Goal: Transaction & Acquisition: Book appointment/travel/reservation

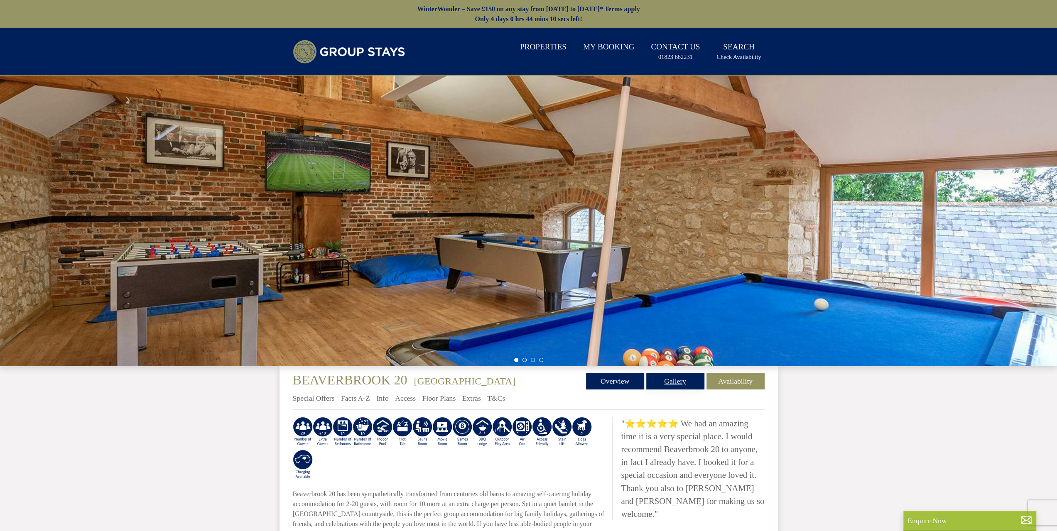
click at [664, 381] on link "Gallery" at bounding box center [675, 381] width 58 height 17
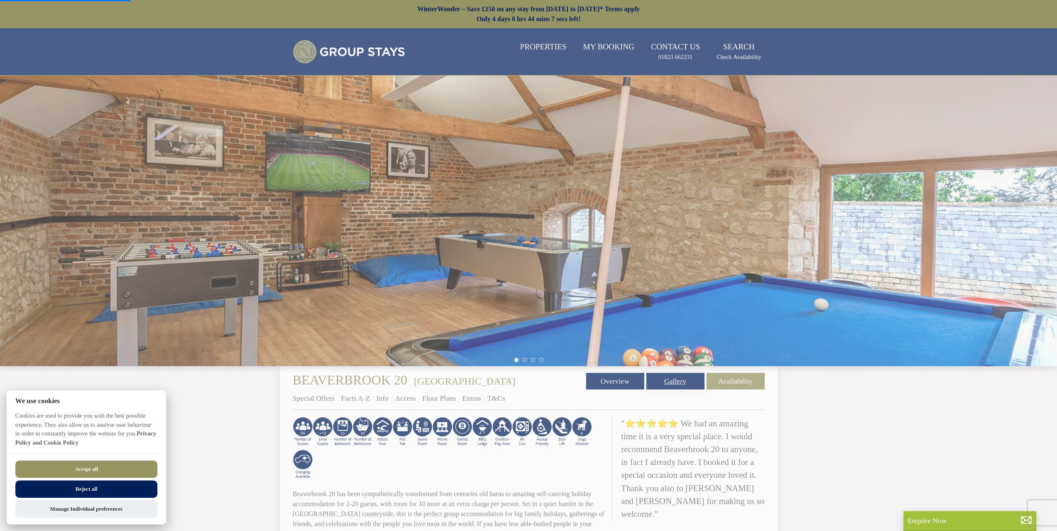
click at [696, 385] on link "Gallery" at bounding box center [675, 381] width 58 height 17
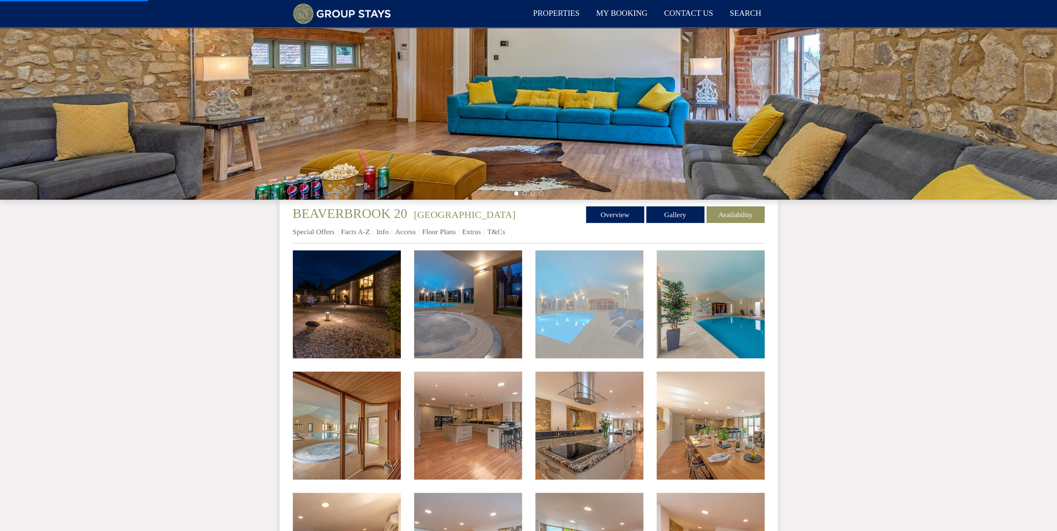
scroll to position [154, 0]
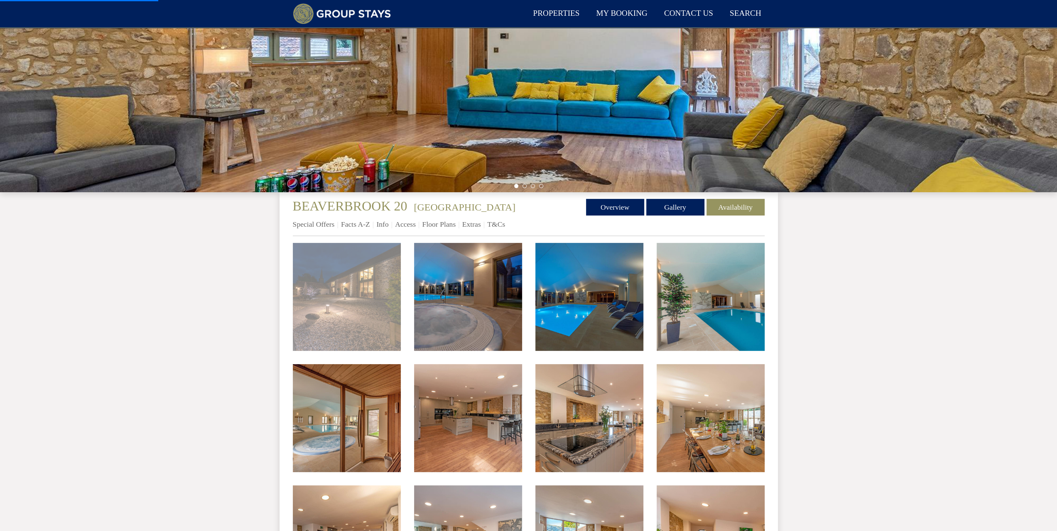
click at [368, 279] on img at bounding box center [347, 297] width 108 height 108
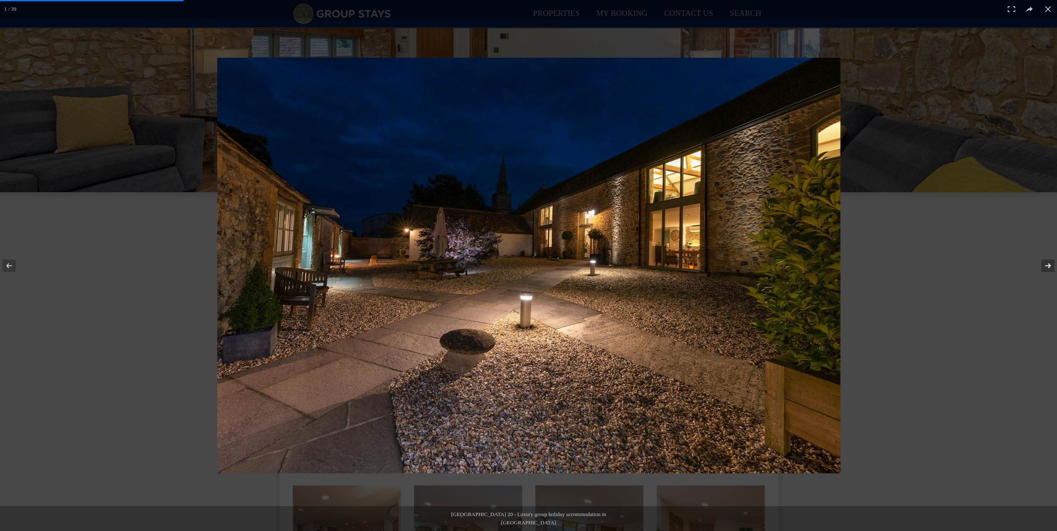
click at [1042, 268] on button at bounding box center [1042, 266] width 29 height 42
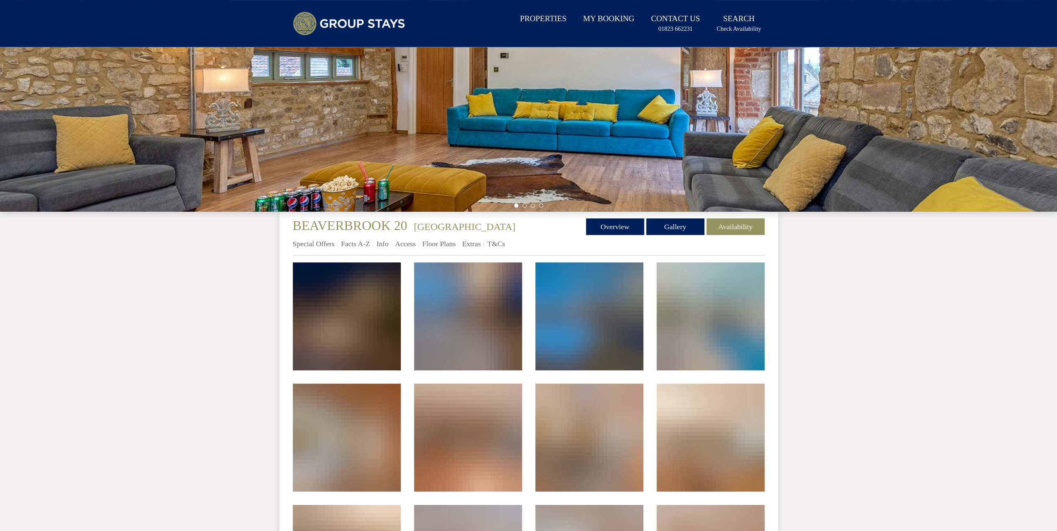
scroll to position [0, 0]
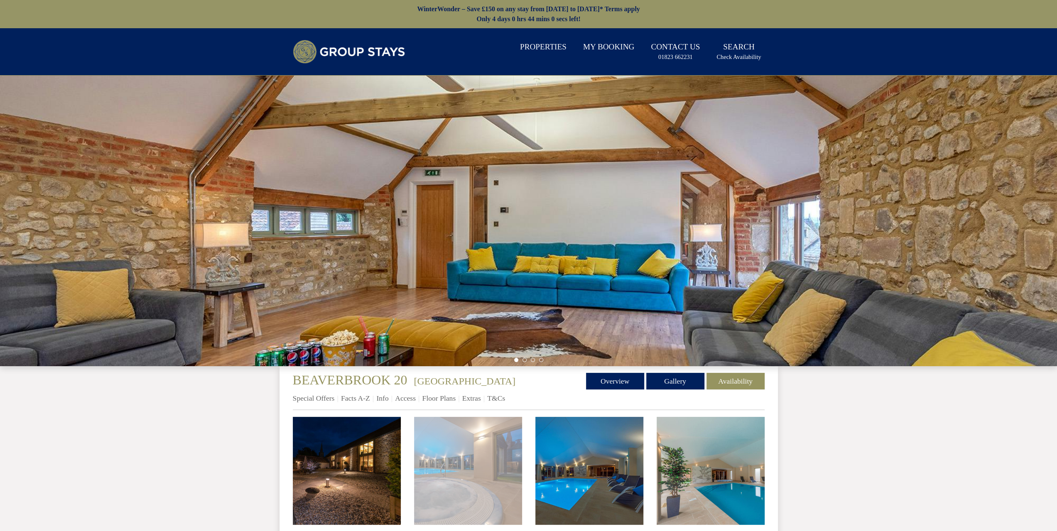
click at [491, 440] on img at bounding box center [468, 471] width 108 height 108
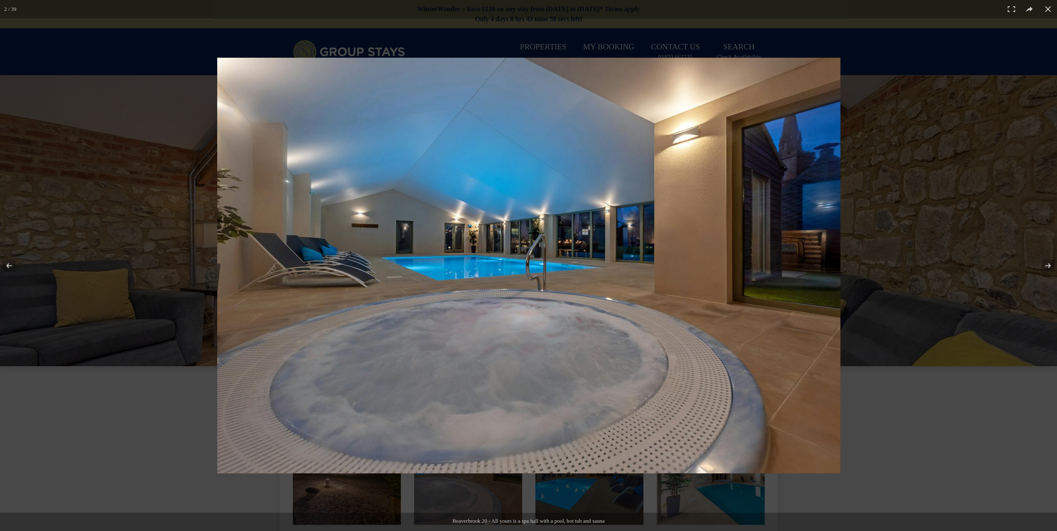
click at [772, 272] on img at bounding box center [528, 266] width 623 height 416
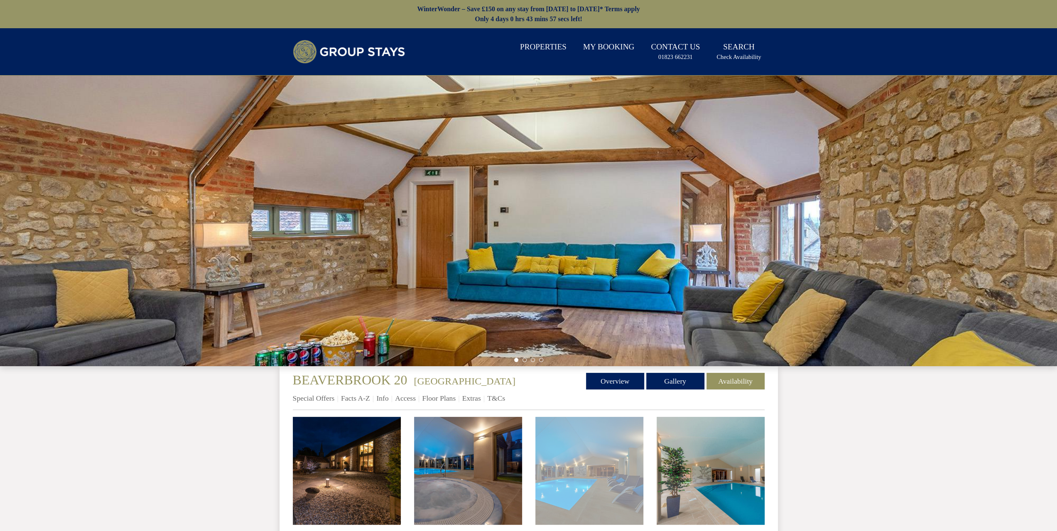
click at [594, 461] on img at bounding box center [589, 471] width 108 height 108
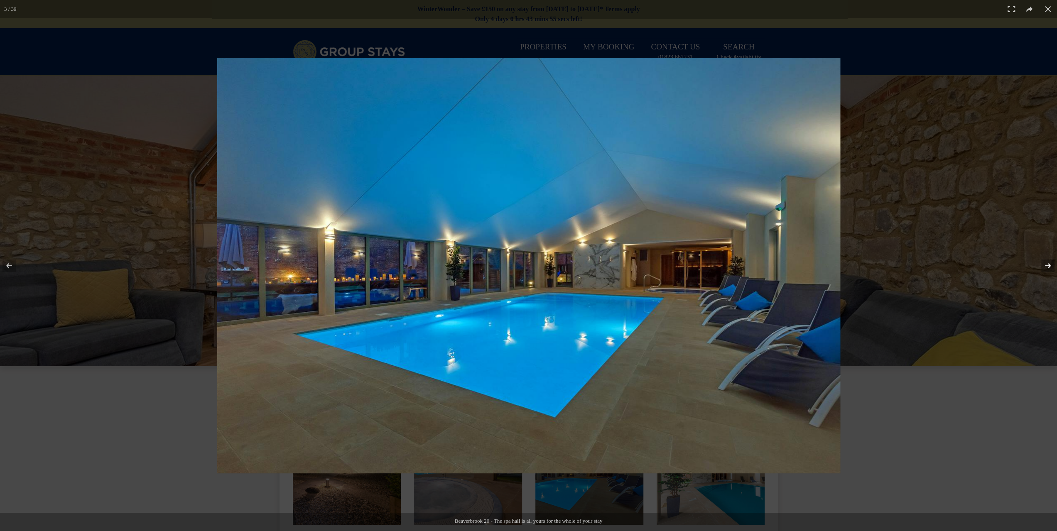
click at [1047, 262] on button at bounding box center [1042, 266] width 29 height 42
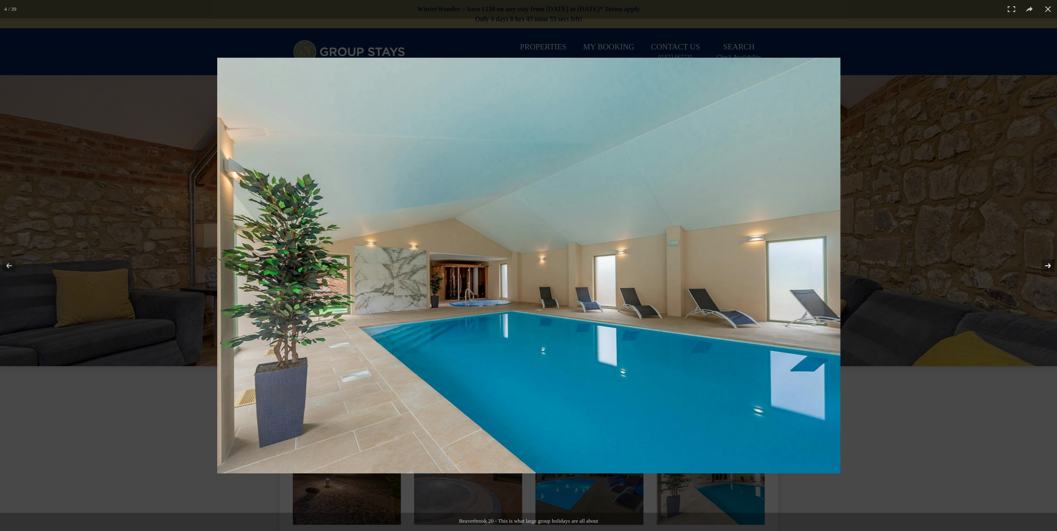
click at [1047, 262] on button at bounding box center [1042, 266] width 29 height 42
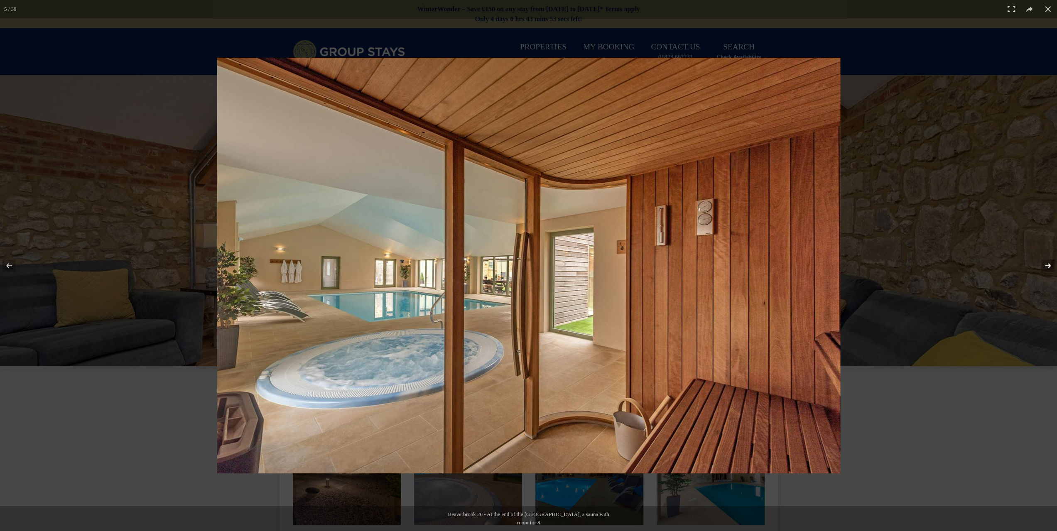
click at [1047, 262] on button at bounding box center [1042, 266] width 29 height 42
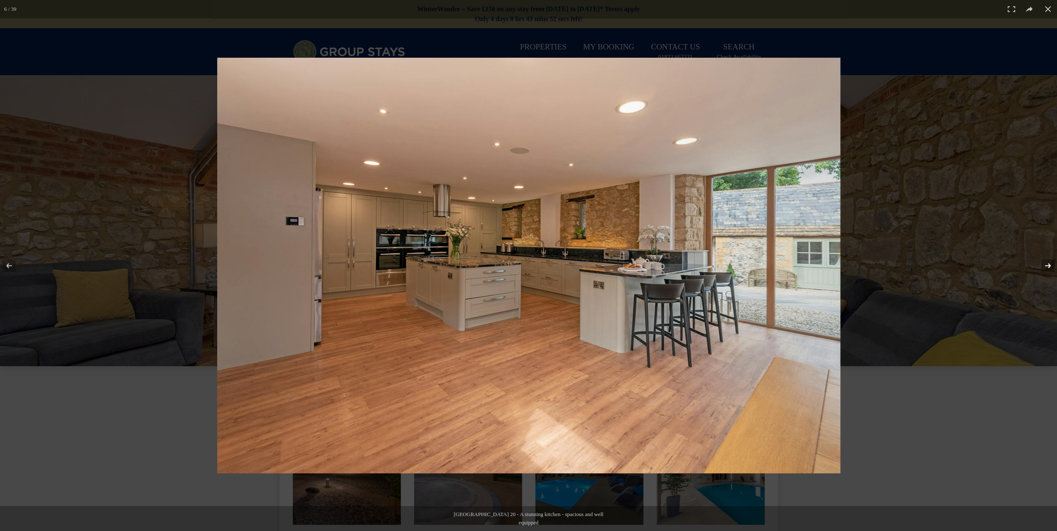
click at [1047, 262] on button at bounding box center [1042, 266] width 29 height 42
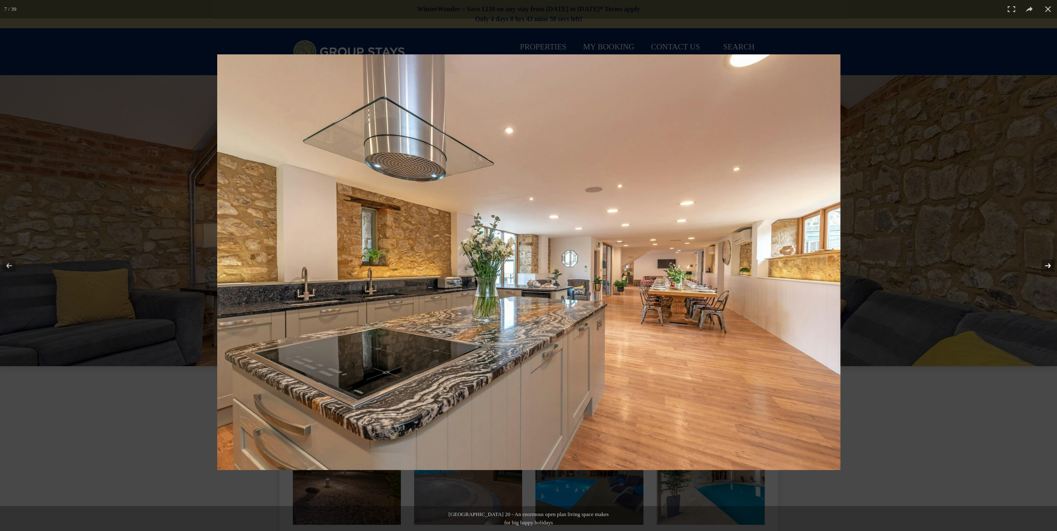
click at [1047, 262] on button at bounding box center [1042, 266] width 29 height 42
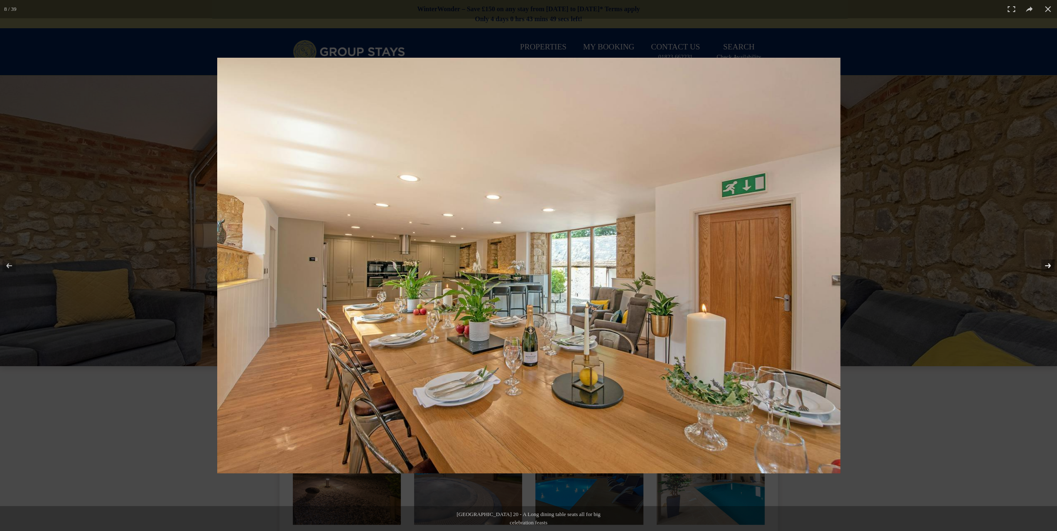
click at [1047, 262] on button at bounding box center [1042, 266] width 29 height 42
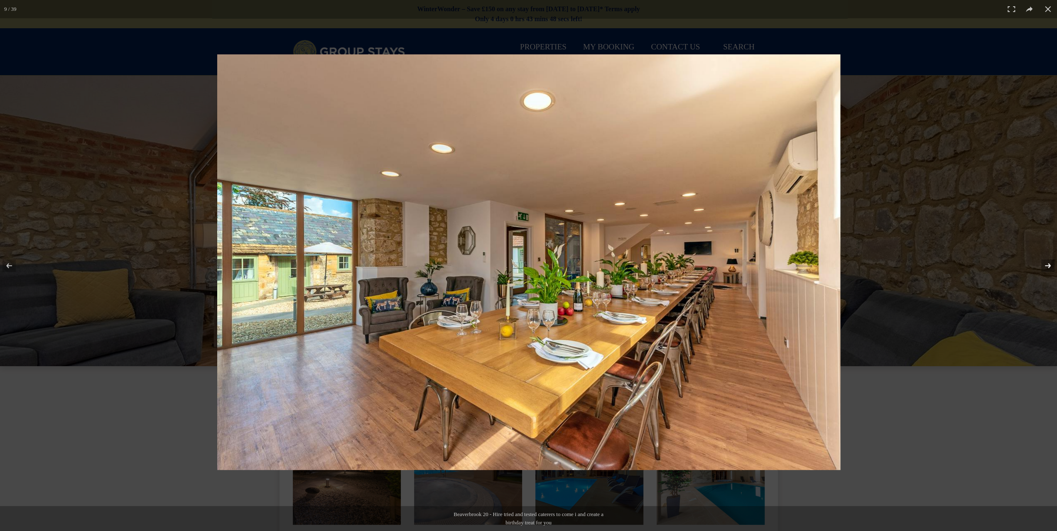
click at [1047, 262] on button at bounding box center [1042, 266] width 29 height 42
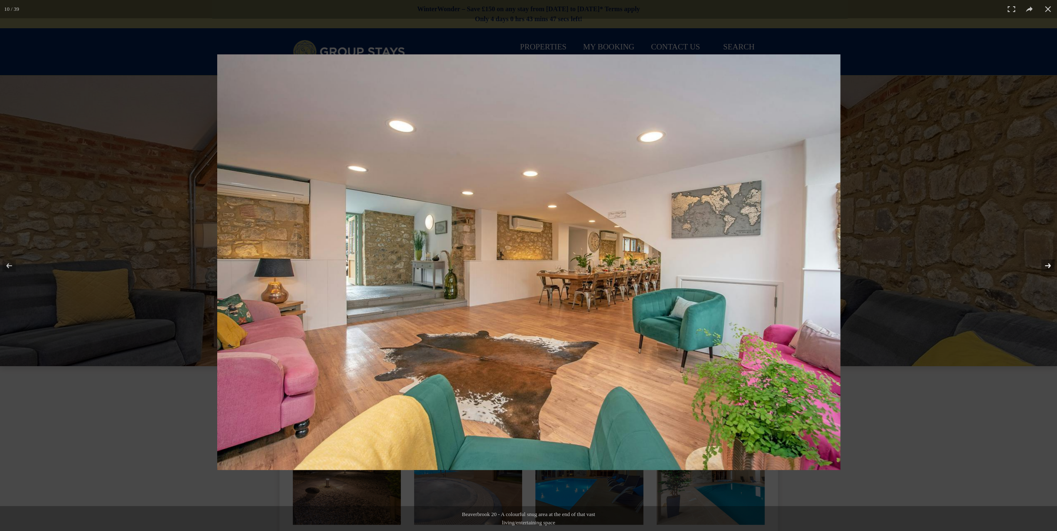
click at [1047, 262] on button at bounding box center [1042, 266] width 29 height 42
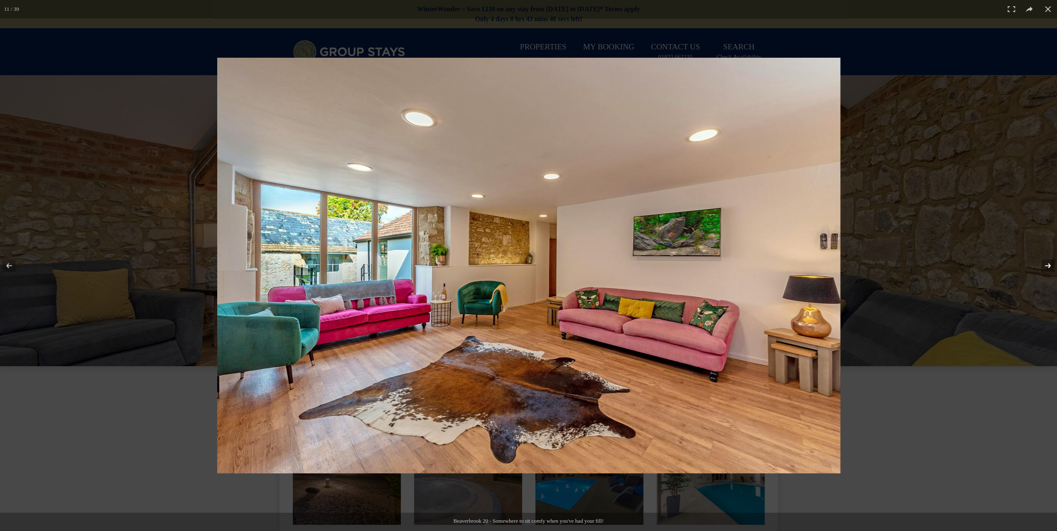
click at [1047, 262] on button at bounding box center [1042, 266] width 29 height 42
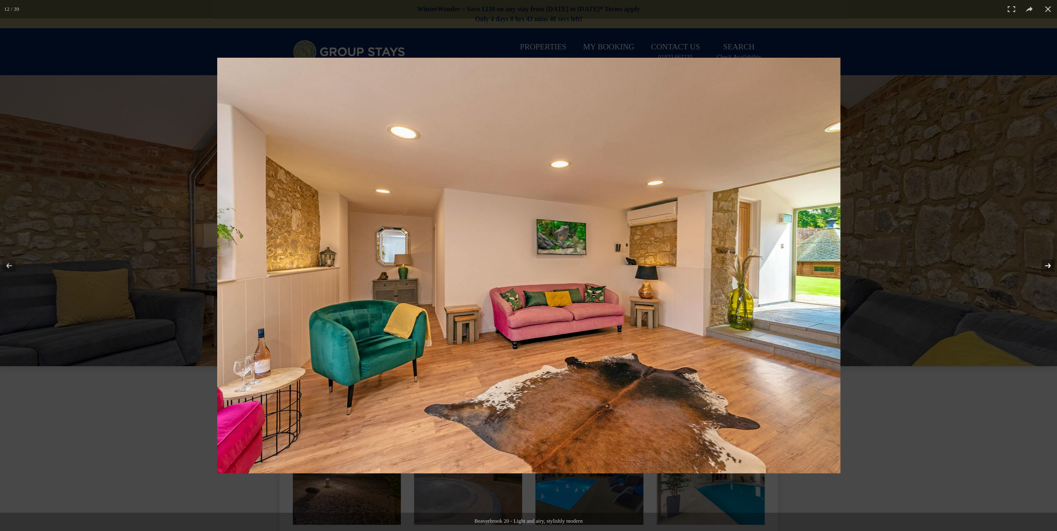
click at [1047, 262] on button at bounding box center [1042, 266] width 29 height 42
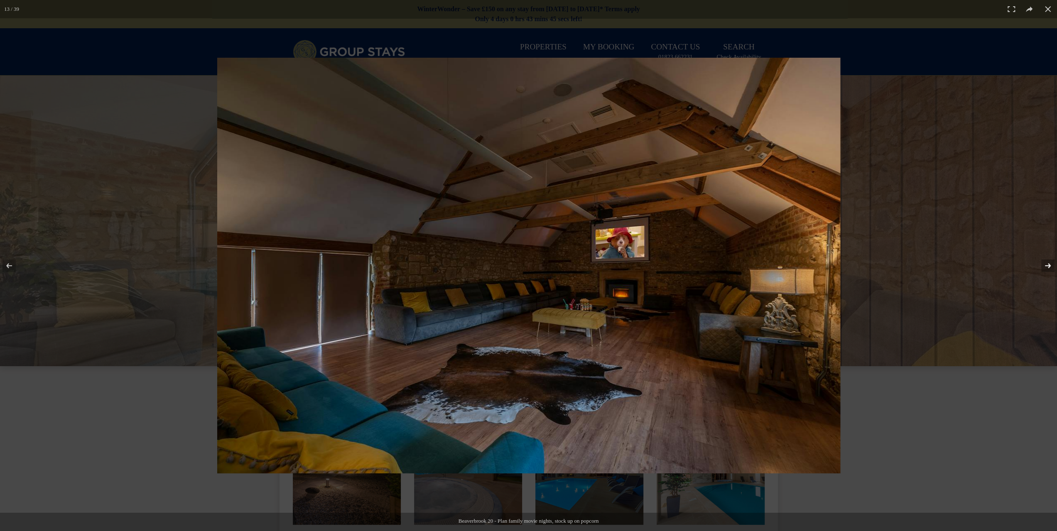
click at [1047, 262] on button at bounding box center [1042, 266] width 29 height 42
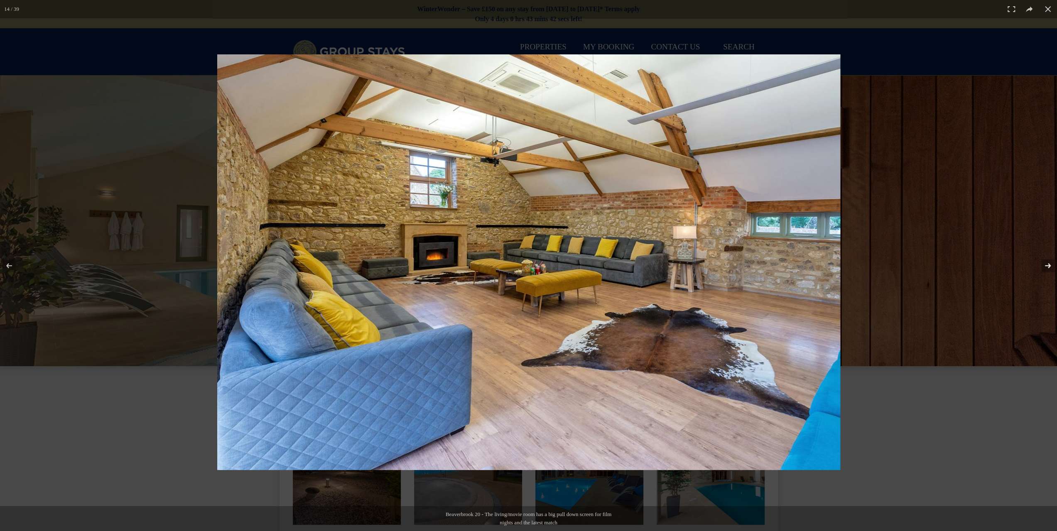
click at [1046, 267] on button at bounding box center [1042, 266] width 29 height 42
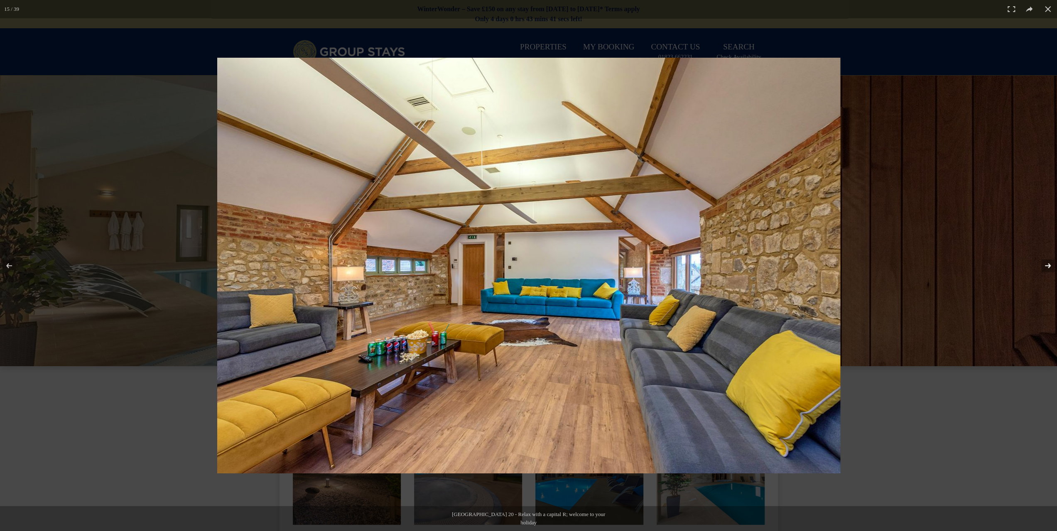
click at [1046, 267] on button at bounding box center [1042, 266] width 29 height 42
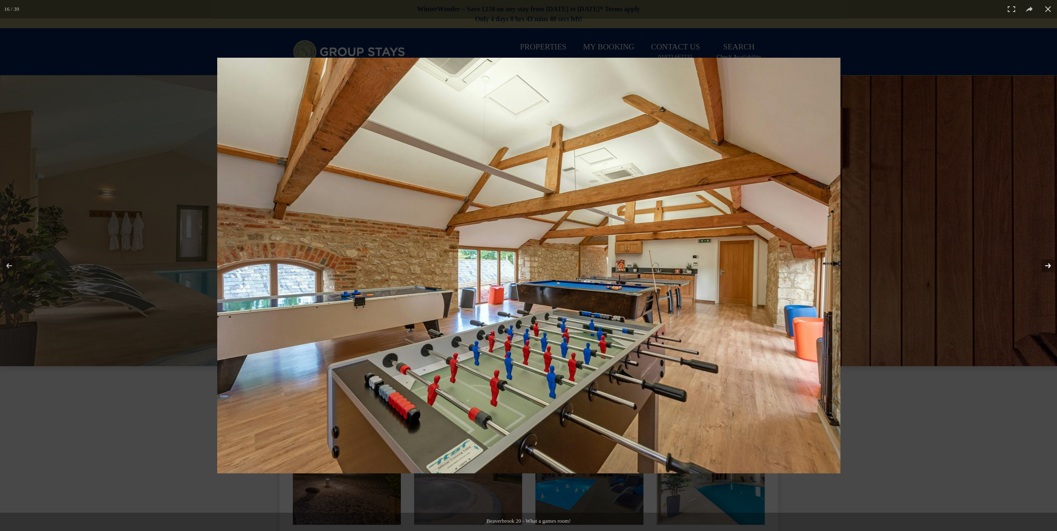
click at [1046, 267] on button at bounding box center [1042, 266] width 29 height 42
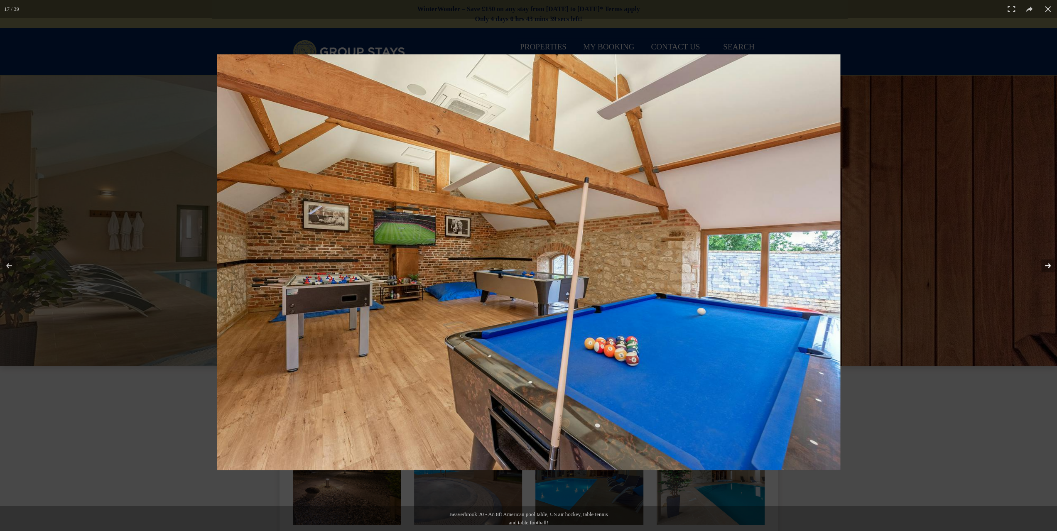
click at [1046, 267] on button at bounding box center [1042, 266] width 29 height 42
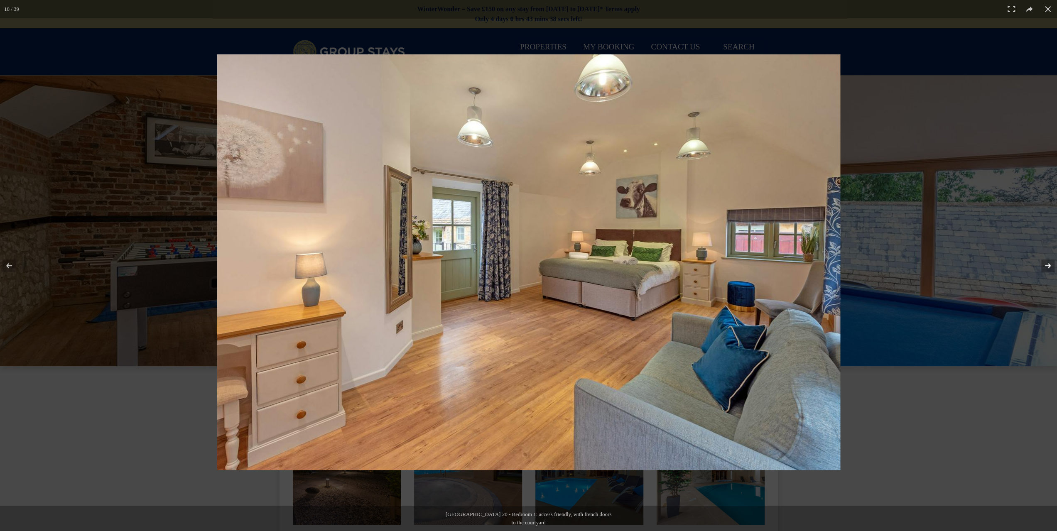
click at [1046, 267] on button at bounding box center [1042, 266] width 29 height 42
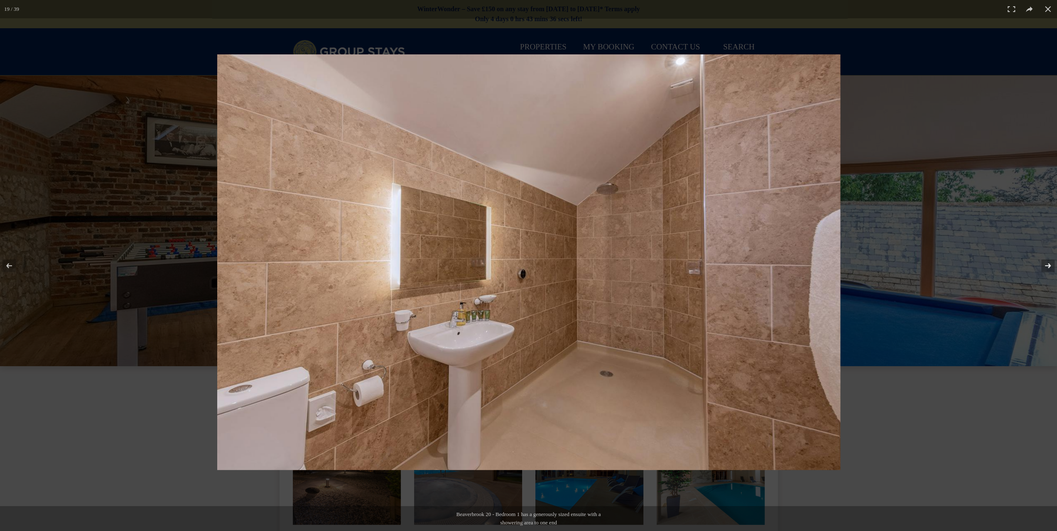
click at [1046, 267] on button at bounding box center [1042, 266] width 29 height 42
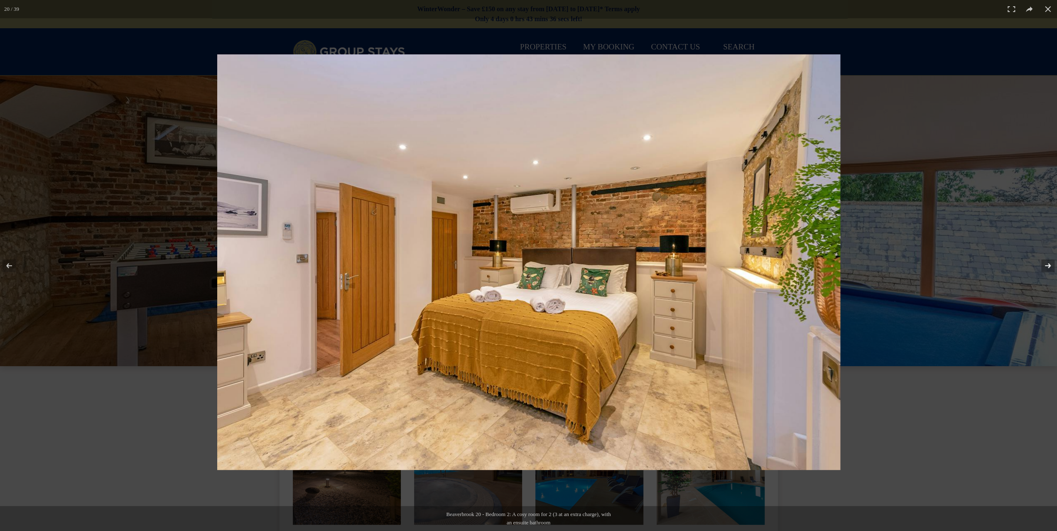
click at [1046, 267] on button at bounding box center [1042, 266] width 29 height 42
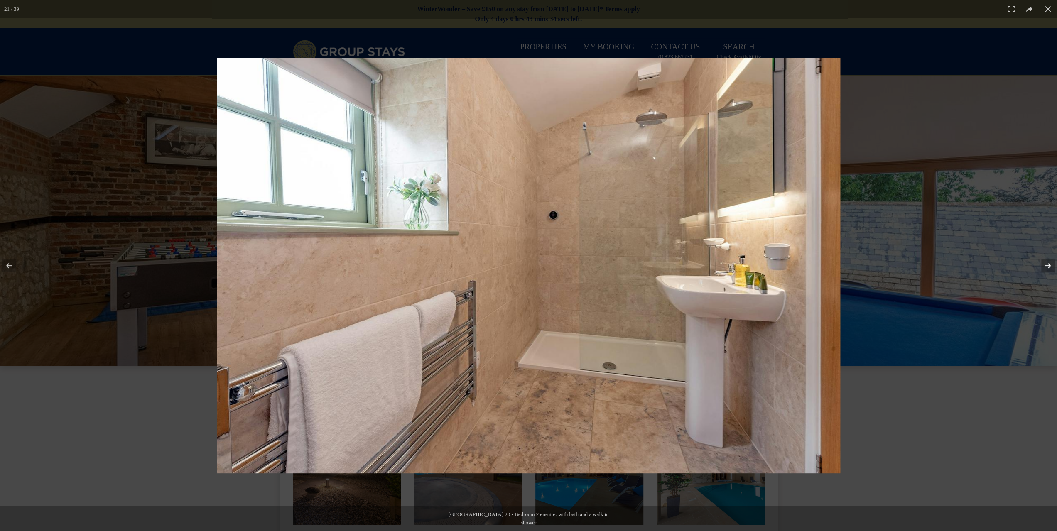
click at [1046, 267] on button at bounding box center [1042, 266] width 29 height 42
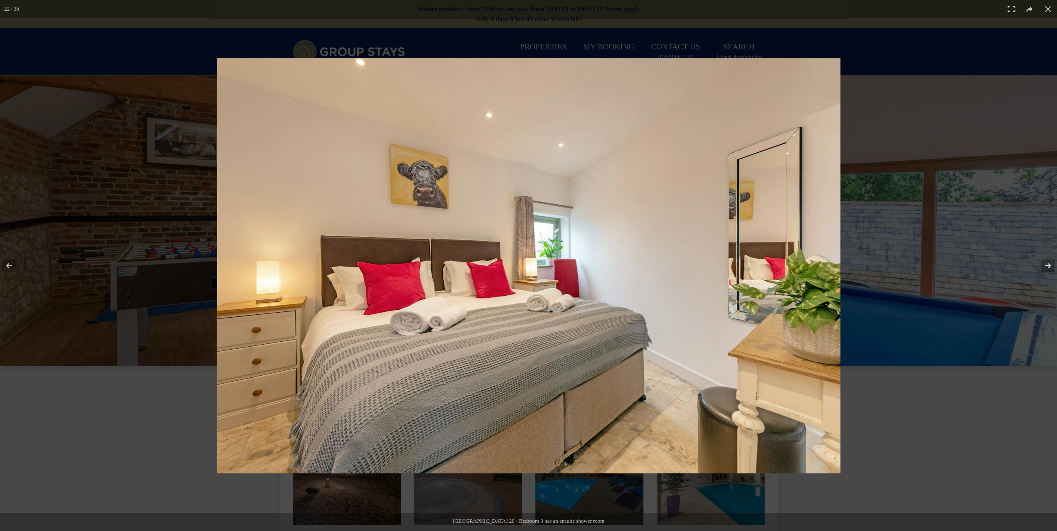
click at [1046, 267] on button at bounding box center [1042, 266] width 29 height 42
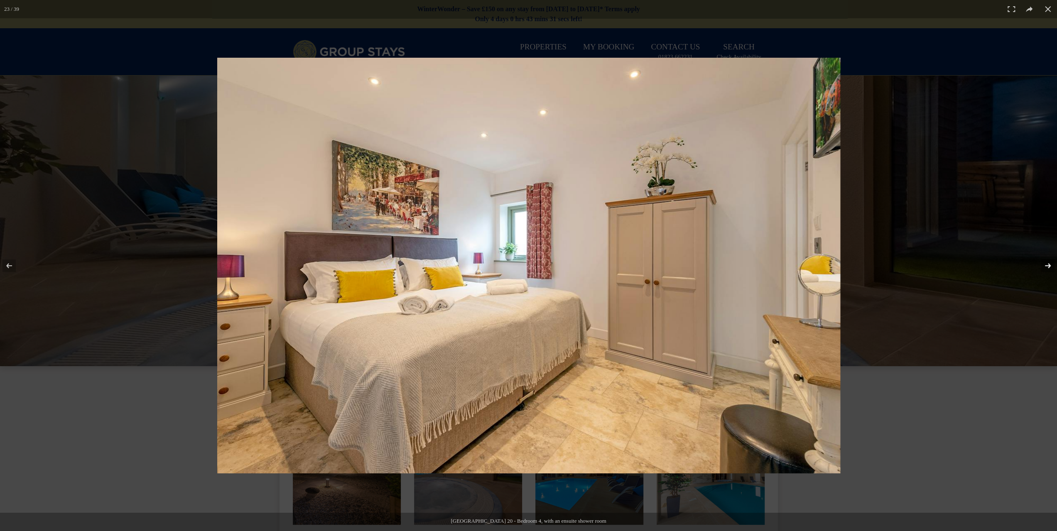
click at [1046, 267] on button at bounding box center [1042, 266] width 29 height 42
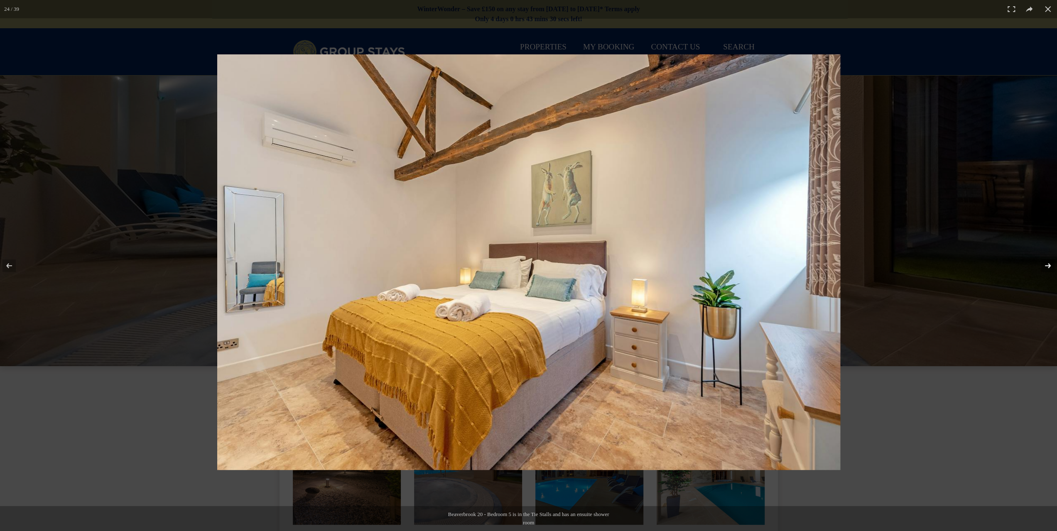
click at [1046, 267] on button at bounding box center [1042, 266] width 29 height 42
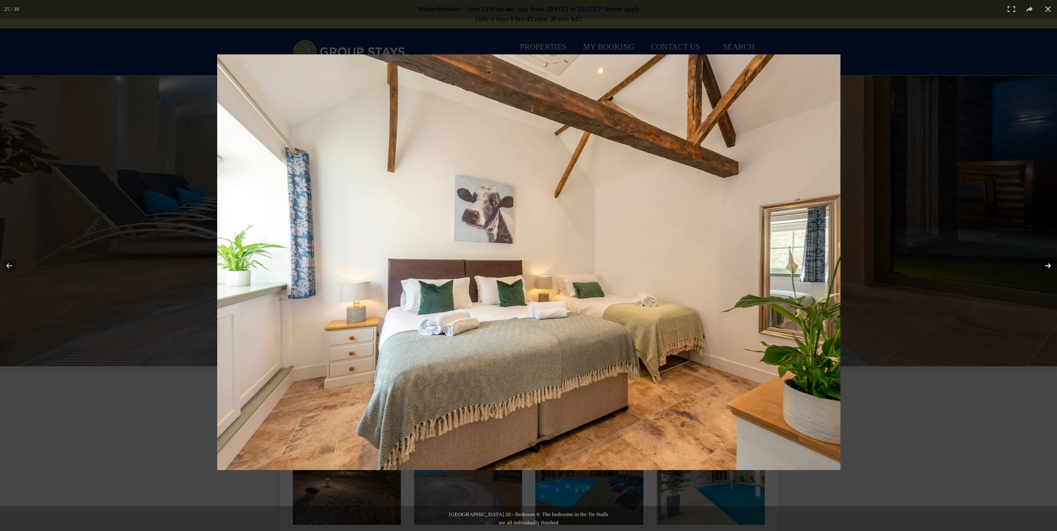
click at [1046, 267] on button at bounding box center [1042, 266] width 29 height 42
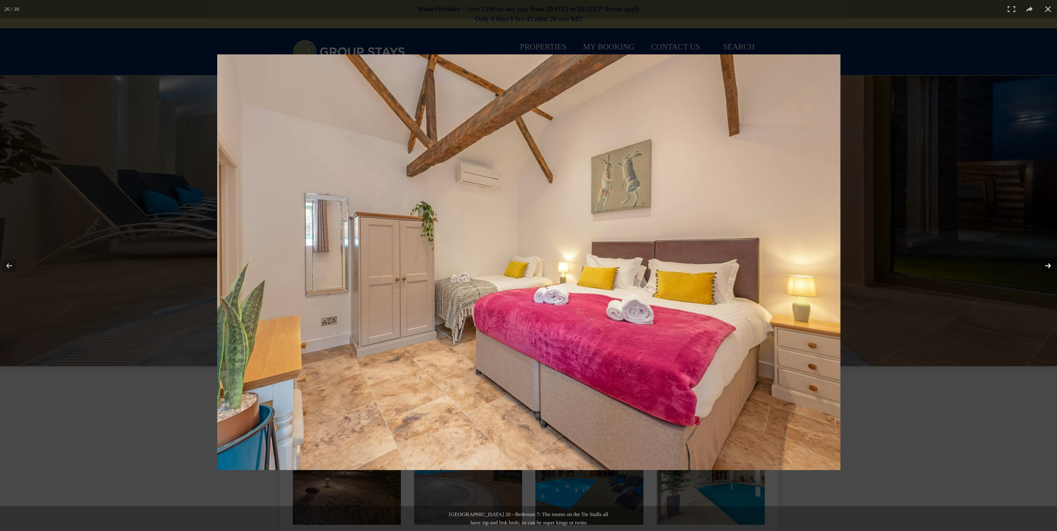
click at [1046, 267] on button at bounding box center [1042, 266] width 29 height 42
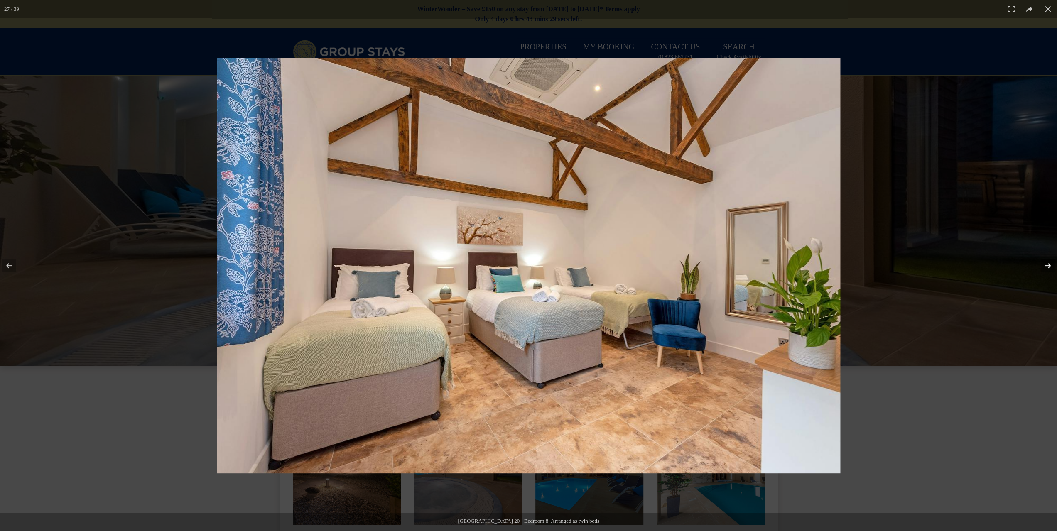
click at [1046, 267] on button at bounding box center [1042, 266] width 29 height 42
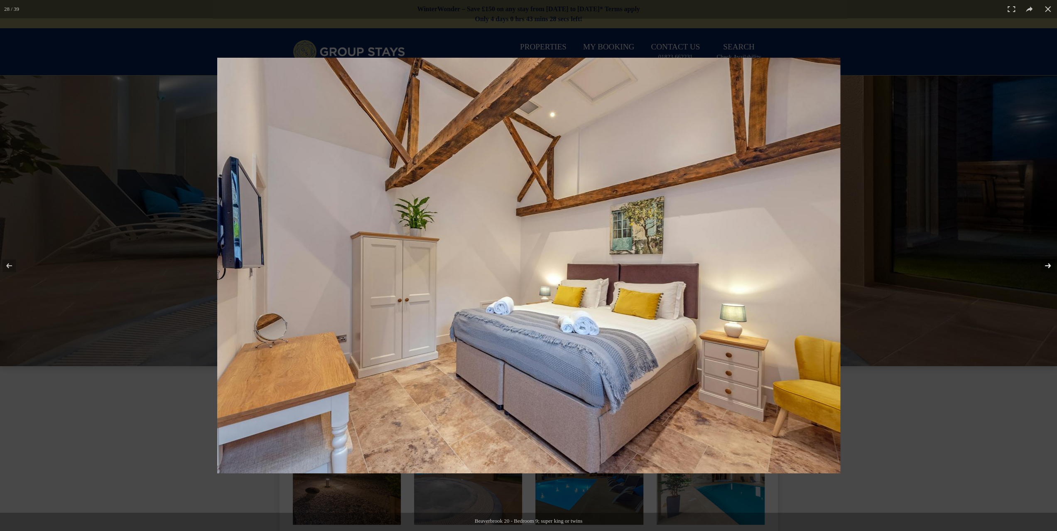
click at [1046, 267] on button at bounding box center [1042, 266] width 29 height 42
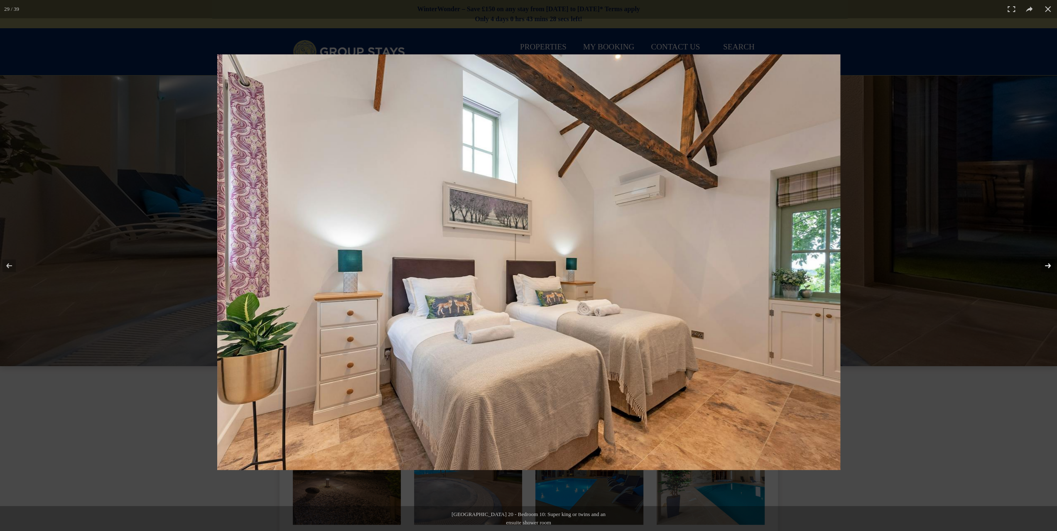
click at [1046, 267] on button at bounding box center [1042, 266] width 29 height 42
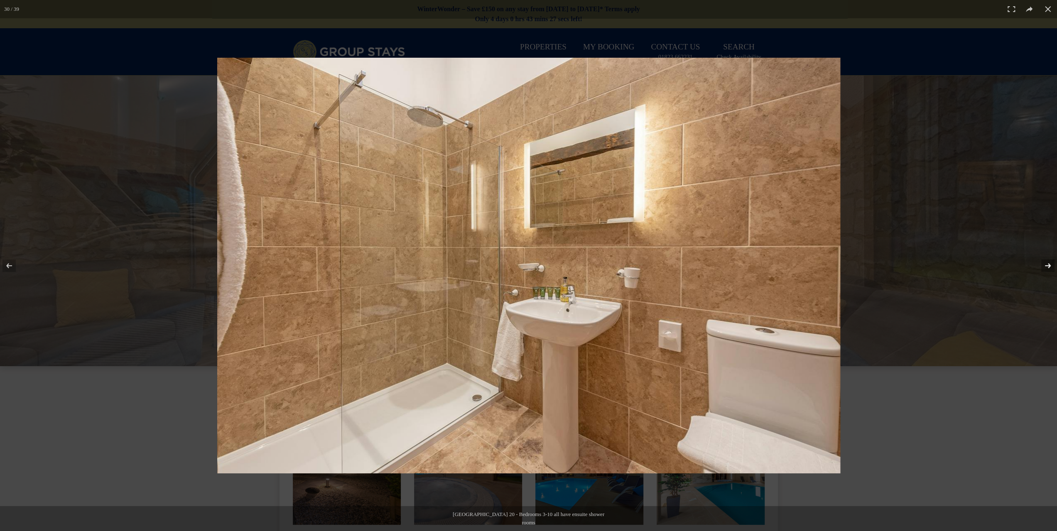
click at [1046, 267] on button at bounding box center [1042, 266] width 29 height 42
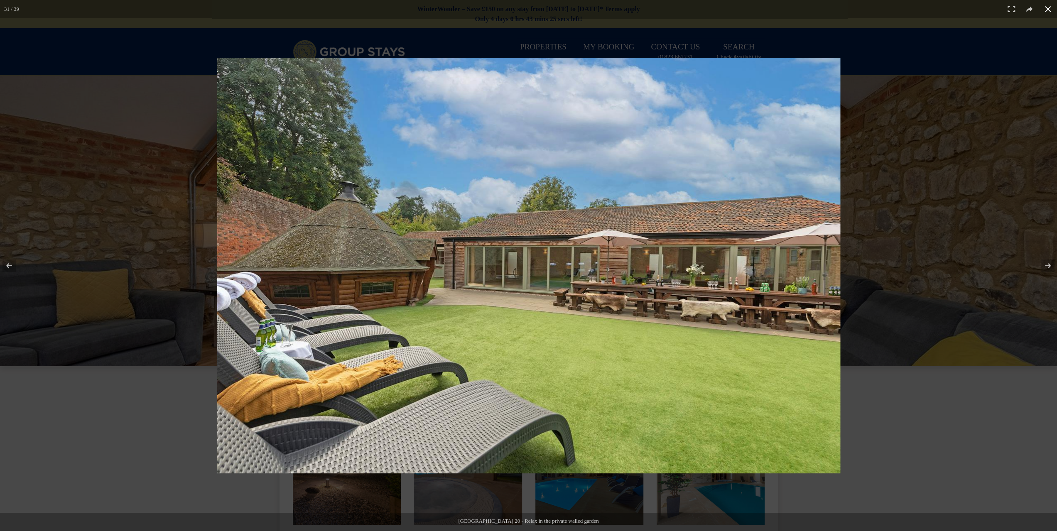
click at [1047, 10] on button at bounding box center [1048, 9] width 18 height 18
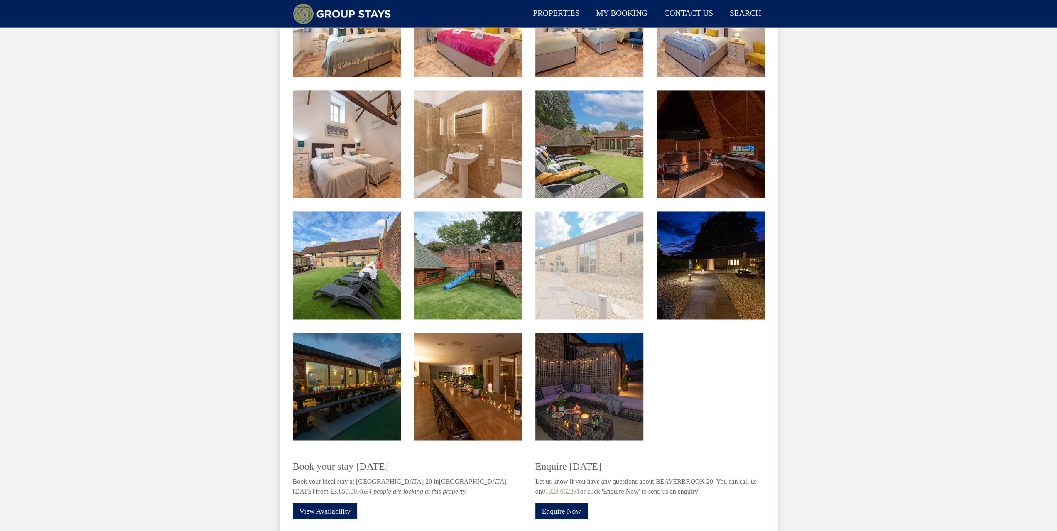
scroll to position [1163, 0]
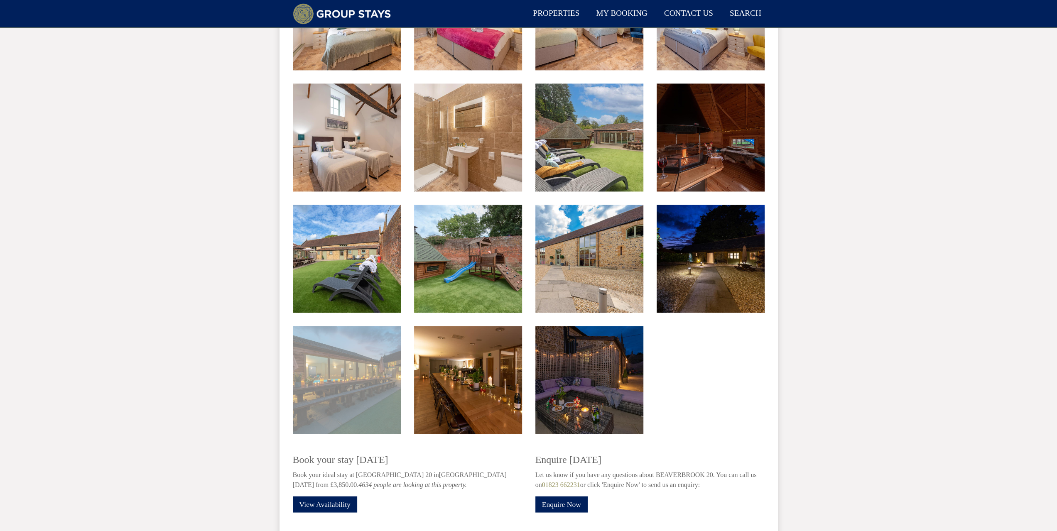
click at [373, 374] on img at bounding box center [347, 380] width 108 height 108
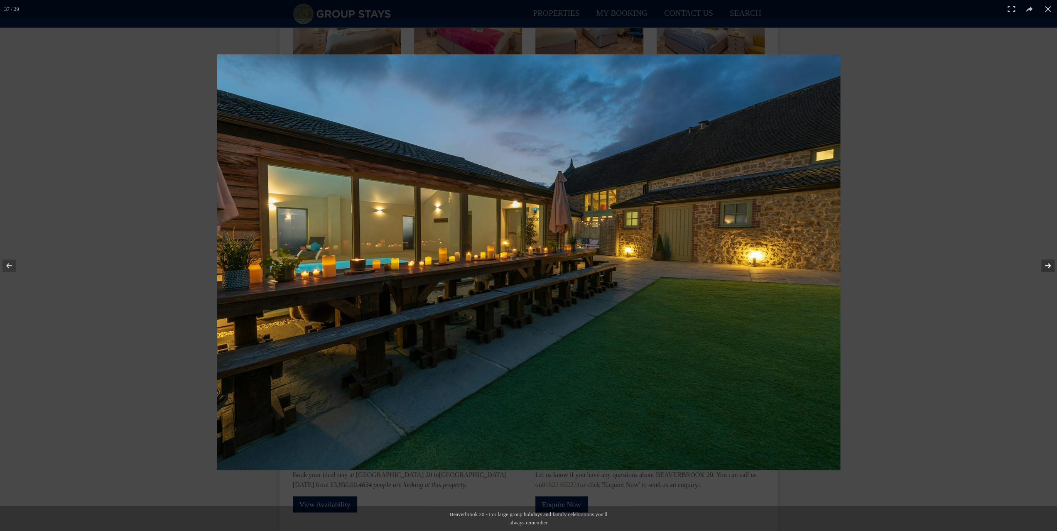
click at [1046, 270] on button at bounding box center [1042, 266] width 29 height 42
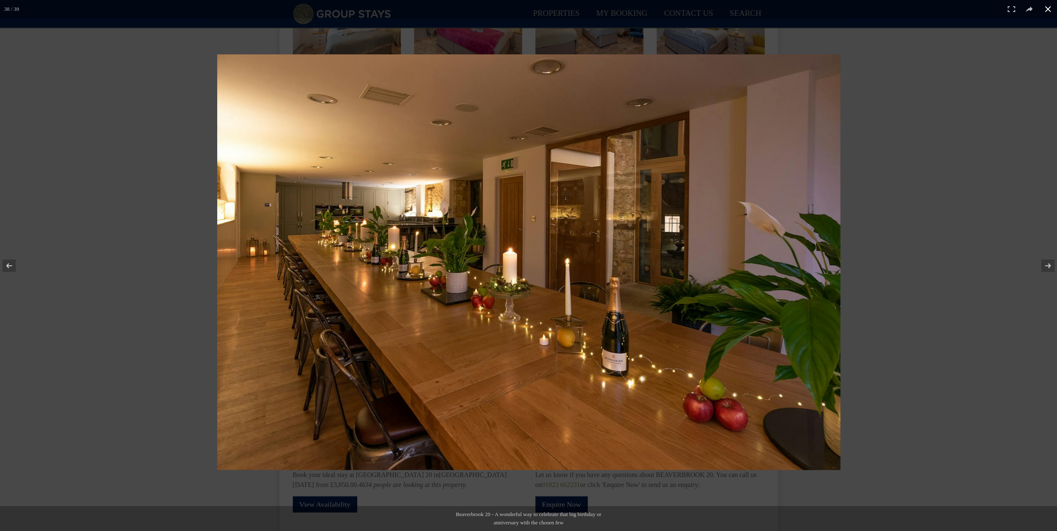
click at [943, 263] on div at bounding box center [667, 280] width 900 height 453
